Goal: Task Accomplishment & Management: Use online tool/utility

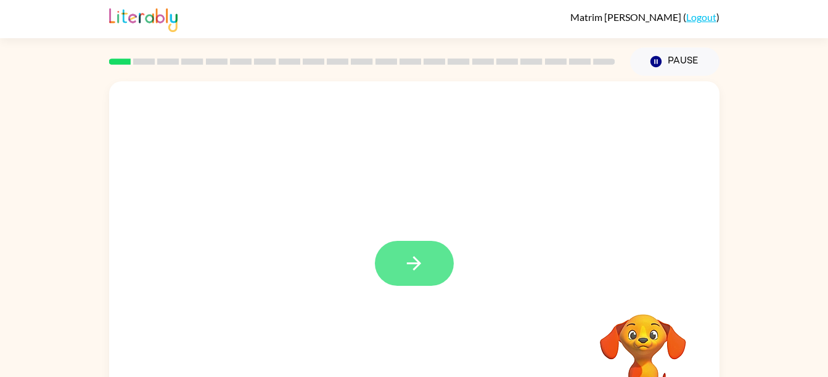
drag, startPoint x: 452, startPoint y: 279, endPoint x: 416, endPoint y: 284, distance: 36.7
click at [417, 284] on div at bounding box center [414, 263] width 79 height 45
click at [415, 284] on button "button" at bounding box center [414, 263] width 79 height 45
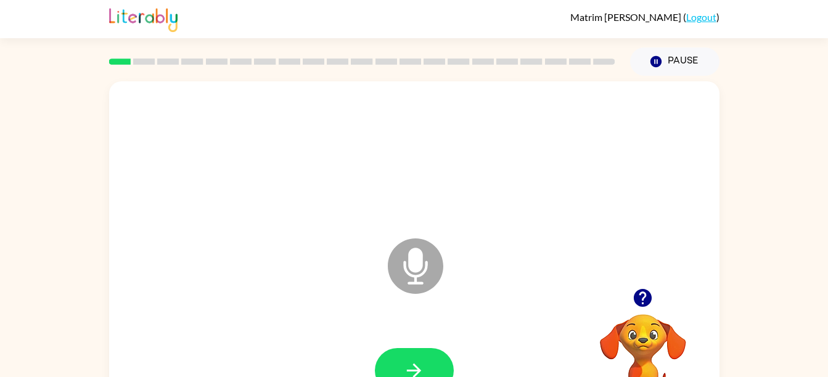
drag, startPoint x: 433, startPoint y: 253, endPoint x: 421, endPoint y: 256, distance: 12.6
click at [421, 256] on icon "Microphone The Microphone is here when it is your turn to talk" at bounding box center [477, 281] width 185 height 92
click at [420, 354] on button "button" at bounding box center [414, 370] width 79 height 45
click at [423, 356] on button "button" at bounding box center [414, 370] width 79 height 45
click at [407, 348] on button "button" at bounding box center [414, 370] width 79 height 45
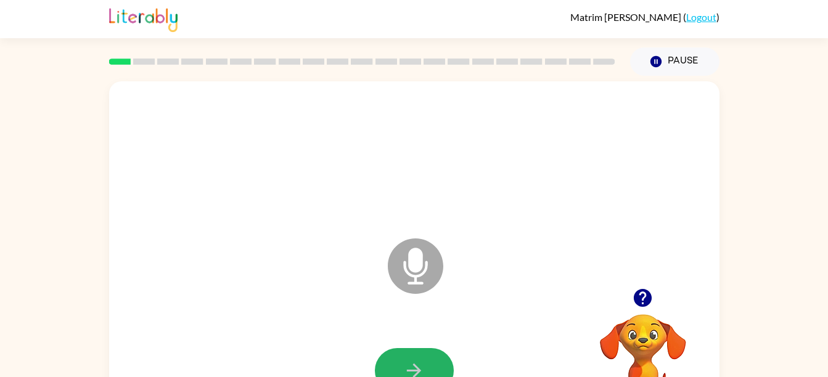
click at [404, 349] on button "button" at bounding box center [414, 370] width 79 height 45
click at [643, 298] on icon "button" at bounding box center [643, 298] width 22 height 22
click at [427, 357] on button "button" at bounding box center [414, 370] width 79 height 45
click at [439, 356] on button "button" at bounding box center [414, 370] width 79 height 45
click at [407, 348] on button "button" at bounding box center [414, 370] width 79 height 45
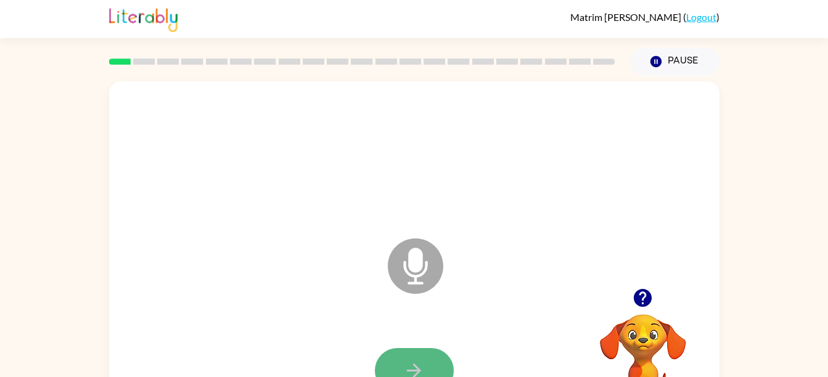
click at [417, 353] on button "button" at bounding box center [414, 370] width 79 height 45
click at [410, 354] on button "button" at bounding box center [414, 370] width 79 height 45
click at [412, 354] on button "button" at bounding box center [414, 370] width 79 height 45
click at [414, 358] on button "button" at bounding box center [414, 370] width 79 height 45
click at [426, 354] on button "button" at bounding box center [414, 370] width 79 height 45
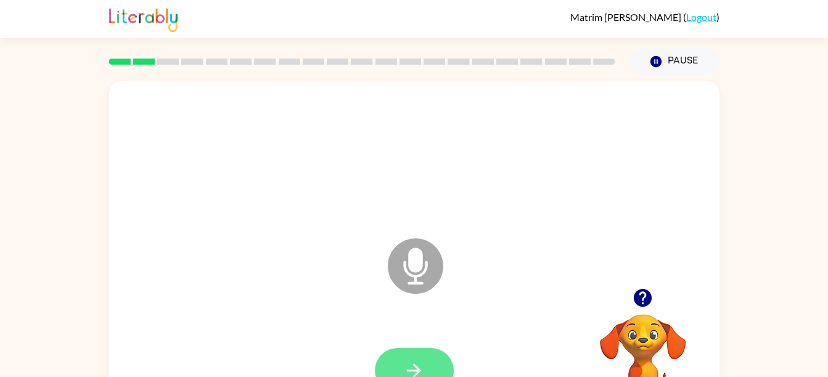
click at [423, 355] on button "button" at bounding box center [414, 370] width 79 height 45
click at [407, 353] on button "button" at bounding box center [414, 370] width 79 height 45
click at [439, 355] on button "button" at bounding box center [414, 370] width 79 height 45
click at [399, 353] on button "button" at bounding box center [414, 370] width 79 height 45
click at [405, 354] on button "button" at bounding box center [414, 370] width 79 height 45
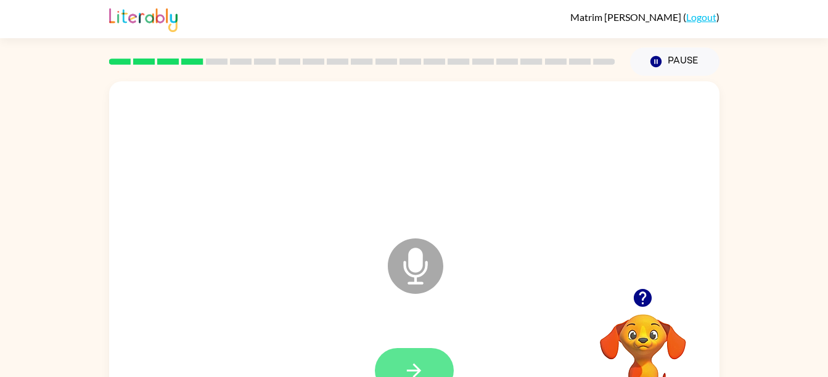
click at [436, 349] on button "button" at bounding box center [414, 370] width 79 height 45
click at [408, 353] on button "button" at bounding box center [414, 370] width 79 height 45
click at [399, 356] on button "button" at bounding box center [414, 370] width 79 height 45
click at [396, 363] on button "button" at bounding box center [414, 370] width 79 height 45
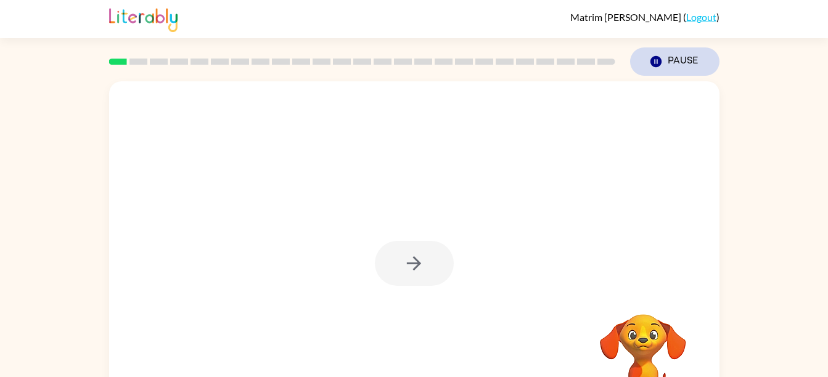
click at [664, 50] on button "Pause Pause" at bounding box center [674, 61] width 89 height 28
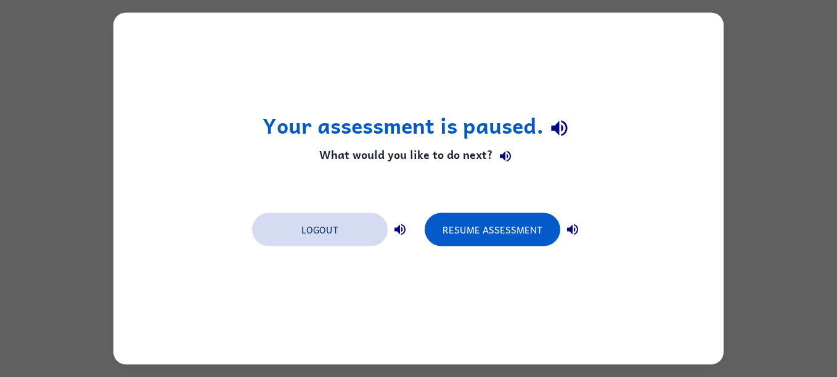
click at [347, 230] on button "Logout" at bounding box center [320, 229] width 136 height 33
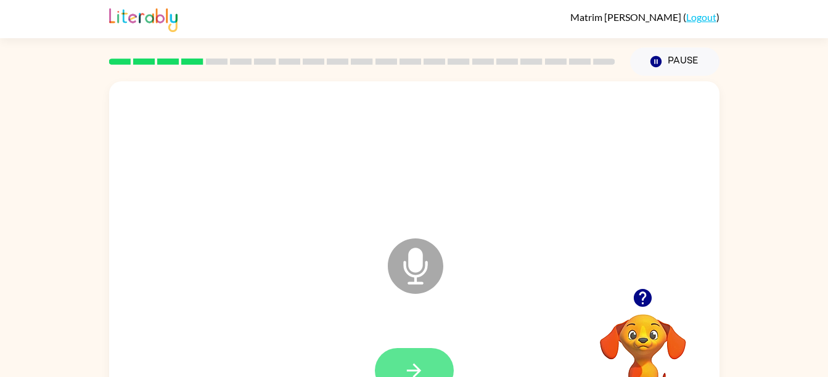
click at [407, 363] on icon "button" at bounding box center [414, 371] width 22 height 22
click at [396, 354] on button "button" at bounding box center [414, 370] width 79 height 45
click at [428, 356] on button "button" at bounding box center [414, 370] width 79 height 45
click at [435, 351] on button "button" at bounding box center [414, 370] width 79 height 45
click at [389, 356] on button "button" at bounding box center [414, 370] width 79 height 45
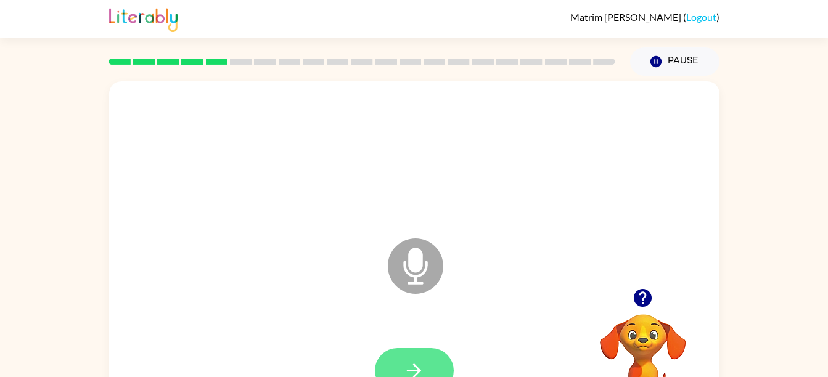
click at [438, 368] on button "button" at bounding box center [414, 370] width 79 height 45
click at [401, 361] on button "button" at bounding box center [414, 370] width 79 height 45
click at [653, 305] on button "button" at bounding box center [642, 297] width 31 height 31
click at [417, 352] on button "button" at bounding box center [414, 370] width 79 height 45
click at [417, 369] on icon "button" at bounding box center [414, 371] width 14 height 14
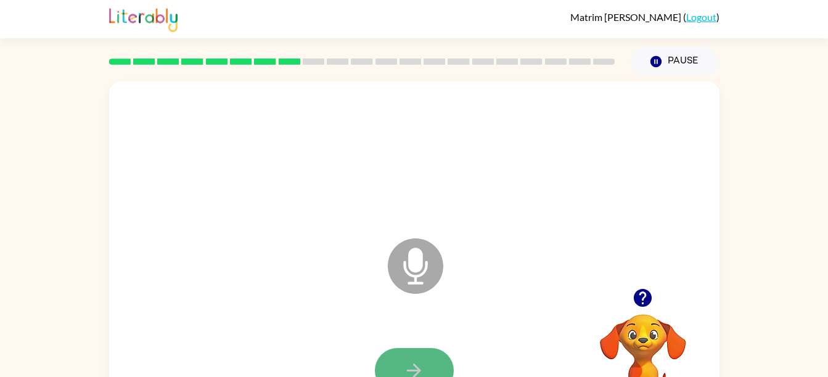
click at [400, 350] on button "button" at bounding box center [414, 370] width 79 height 45
click at [425, 355] on button "button" at bounding box center [414, 370] width 79 height 45
click at [639, 306] on icon "button" at bounding box center [643, 298] width 18 height 18
click at [652, 312] on div at bounding box center [642, 297] width 123 height 31
click at [642, 316] on video "Your browser must support playing .mp4 files to use Literably. Please try using…" at bounding box center [642, 356] width 123 height 123
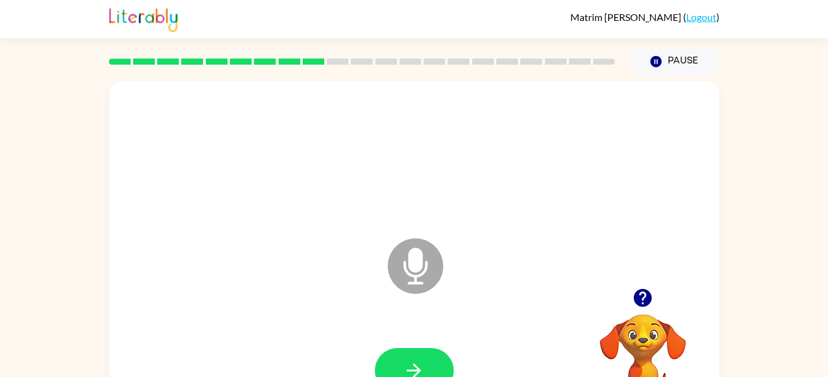
click at [646, 325] on video "Your browser must support playing .mp4 files to use Literably. Please try using…" at bounding box center [642, 356] width 123 height 123
click at [632, 290] on button "button" at bounding box center [642, 297] width 31 height 31
click at [428, 363] on button "button" at bounding box center [414, 370] width 79 height 45
click at [416, 348] on button "button" at bounding box center [414, 370] width 79 height 45
click at [633, 291] on icon "button" at bounding box center [643, 298] width 22 height 22
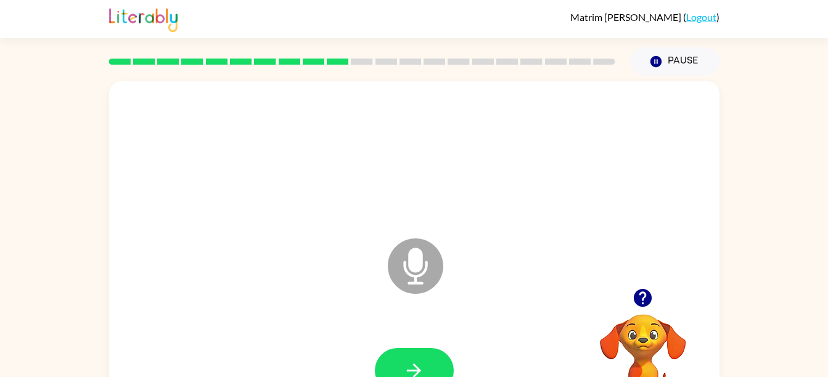
click at [627, 300] on button "button" at bounding box center [642, 297] width 31 height 31
click at [422, 366] on icon "button" at bounding box center [414, 371] width 22 height 22
click at [404, 351] on button "button" at bounding box center [414, 370] width 79 height 45
